Goal: Information Seeking & Learning: Learn about a topic

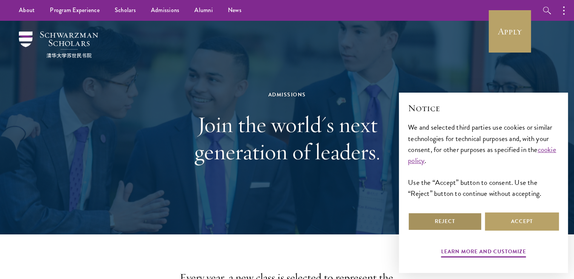
click at [459, 222] on button "Reject" at bounding box center [445, 221] width 74 height 18
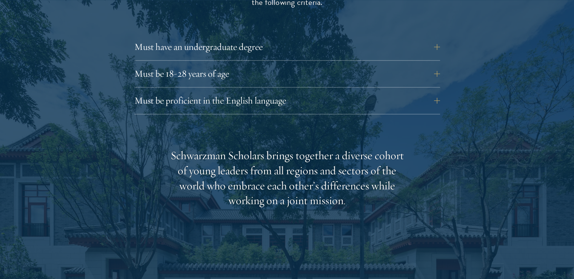
scroll to position [1085, 0]
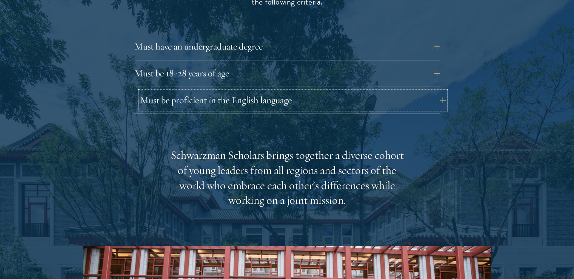
click at [431, 91] on button "Must be proficient in the English language" at bounding box center [293, 100] width 306 height 18
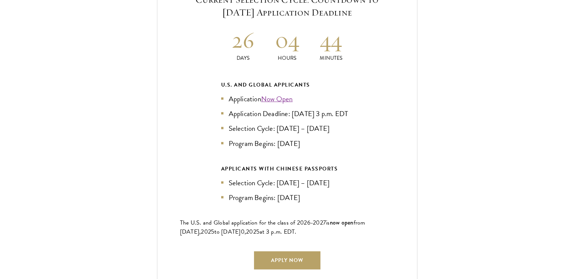
scroll to position [1878, 0]
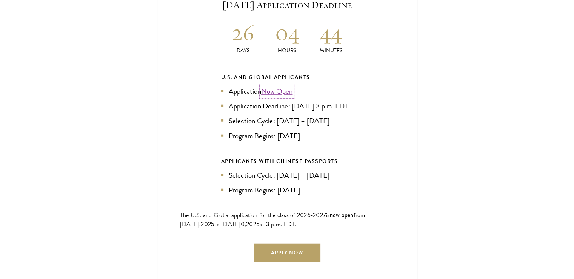
click at [288, 86] on link "Now Open" at bounding box center [277, 91] width 32 height 11
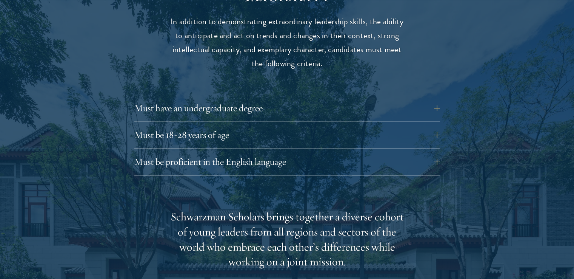
scroll to position [1023, 0]
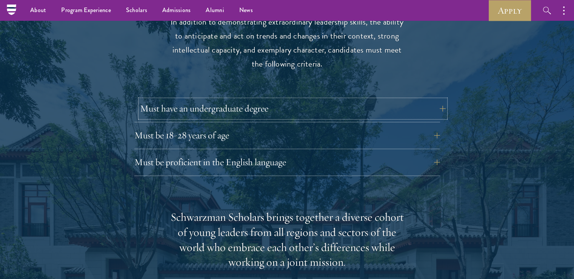
click at [437, 99] on button "Must have an undergraduate degree" at bounding box center [293, 108] width 306 height 18
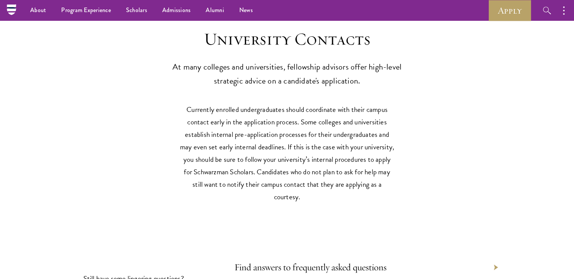
scroll to position [0, 0]
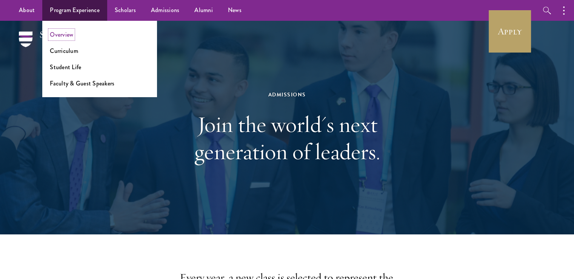
click at [70, 34] on link "Overview" at bounding box center [61, 34] width 23 height 9
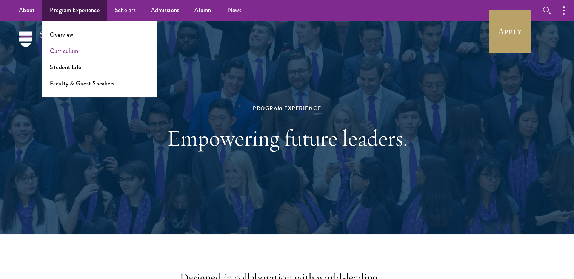
click at [77, 52] on link "Curriculum" at bounding box center [64, 50] width 28 height 9
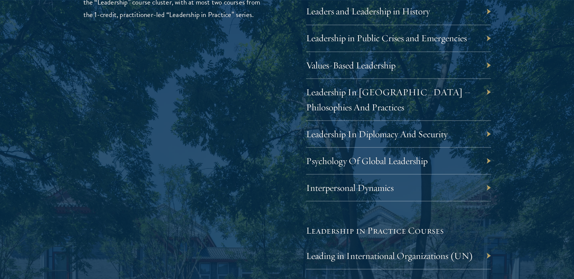
scroll to position [1372, 0]
